Goal: Transaction & Acquisition: Book appointment/travel/reservation

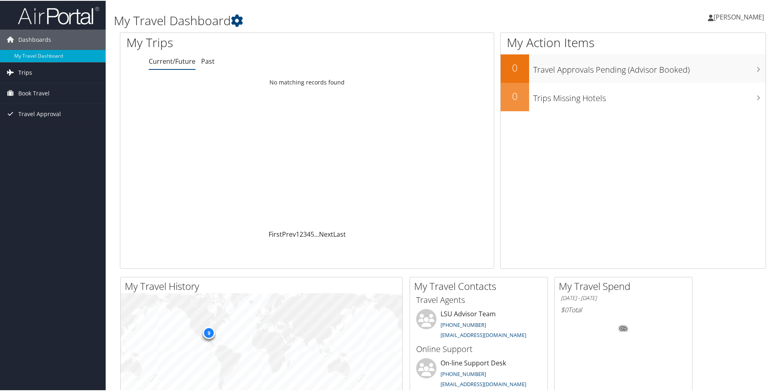
click at [22, 70] on span "Trips" at bounding box center [25, 72] width 14 height 20
click at [31, 130] on span "Book Travel" at bounding box center [33, 129] width 31 height 20
click at [36, 175] on span "Travel Approval" at bounding box center [39, 174] width 43 height 20
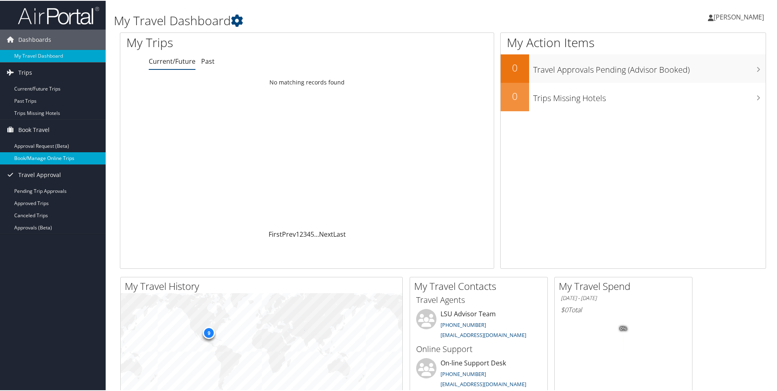
click at [38, 158] on link "Book/Manage Online Trips" at bounding box center [53, 158] width 106 height 12
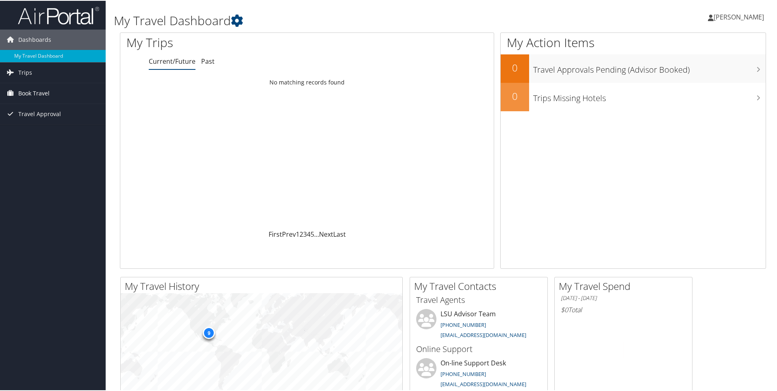
click at [30, 96] on span "Book Travel" at bounding box center [33, 92] width 31 height 20
click at [32, 122] on link "Book/Manage Online Trips" at bounding box center [53, 121] width 106 height 12
click at [732, 17] on span "[PERSON_NAME]" at bounding box center [739, 16] width 50 height 9
click at [679, 135] on link "Sign Out" at bounding box center [717, 133] width 91 height 14
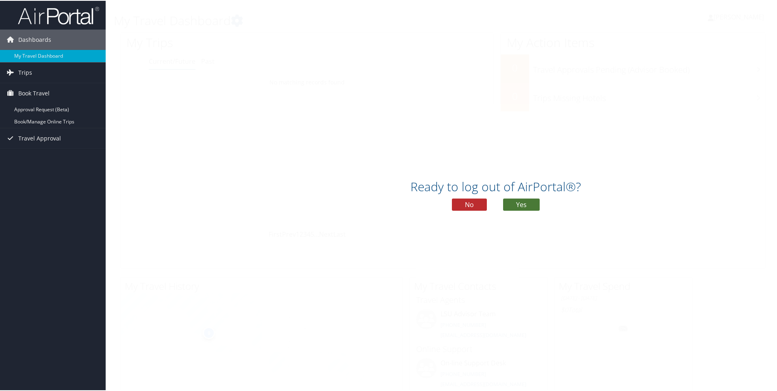
click at [515, 203] on button "Yes" at bounding box center [521, 204] width 37 height 12
